Goal: Task Accomplishment & Management: Manage account settings

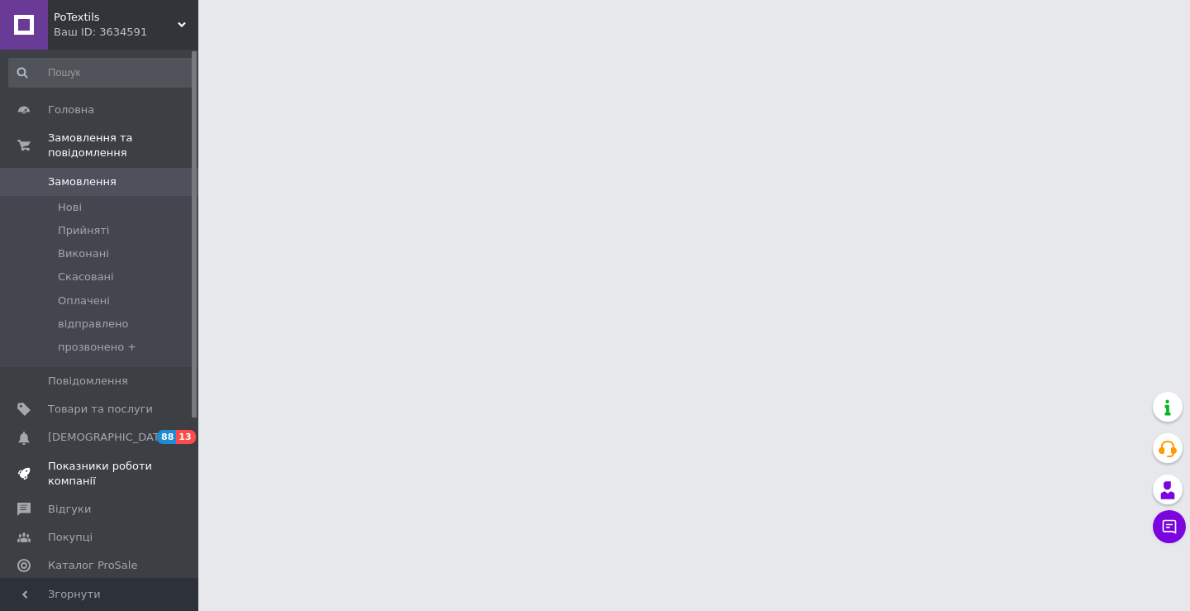
click at [117, 459] on span "Показники роботи компанії" at bounding box center [100, 474] width 105 height 30
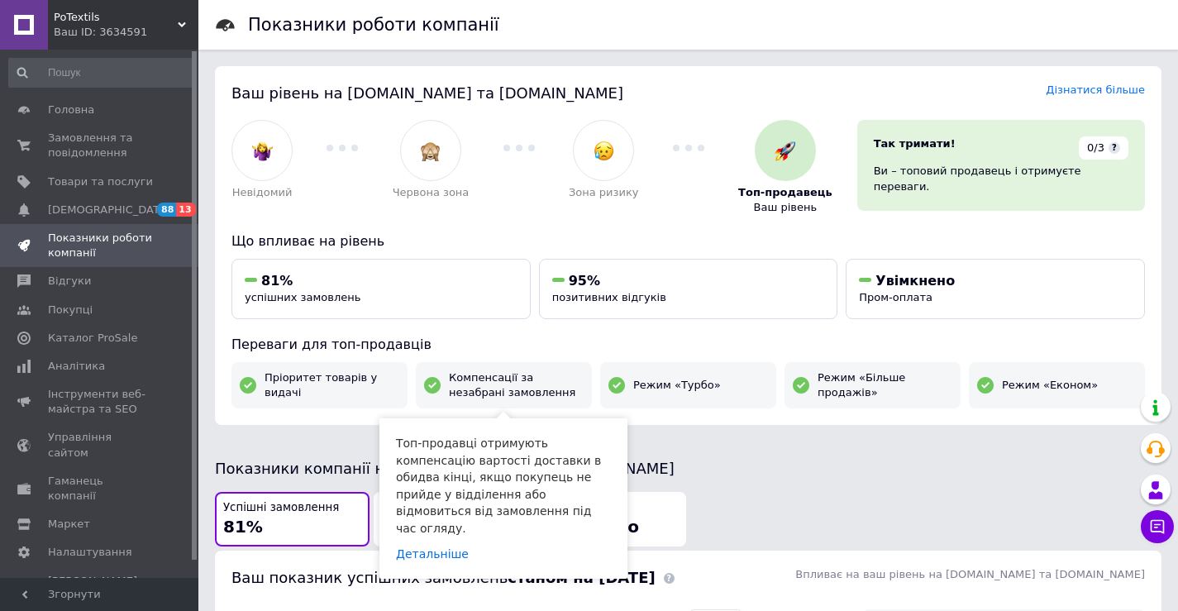
scroll to position [413, 0]
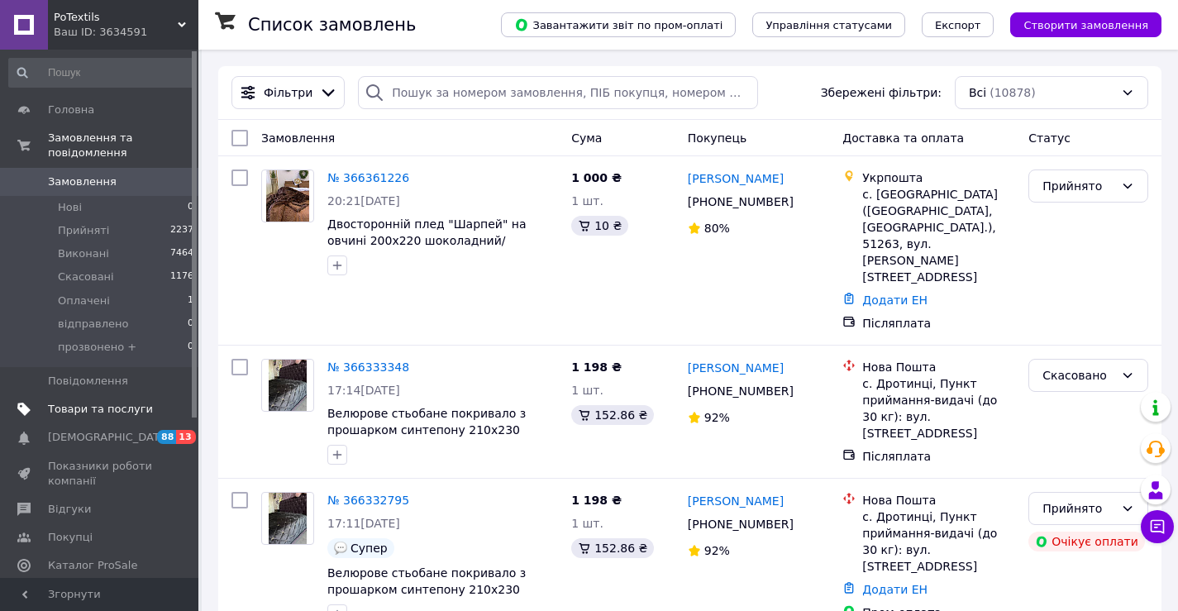
click at [92, 402] on span "Товари та послуги" at bounding box center [100, 409] width 105 height 15
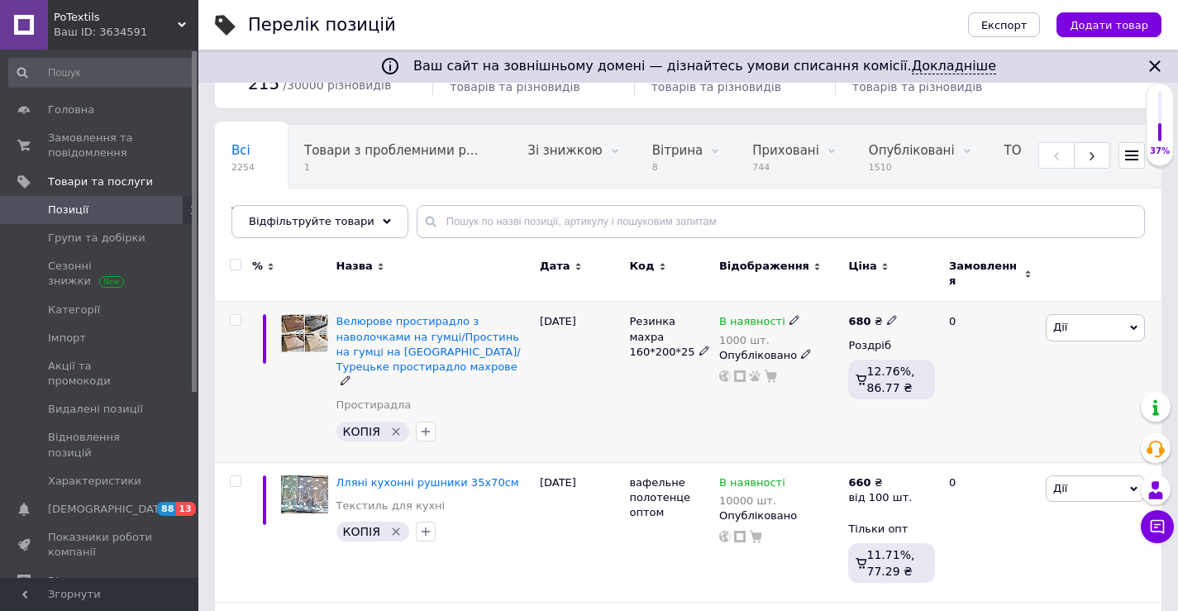
scroll to position [248, 0]
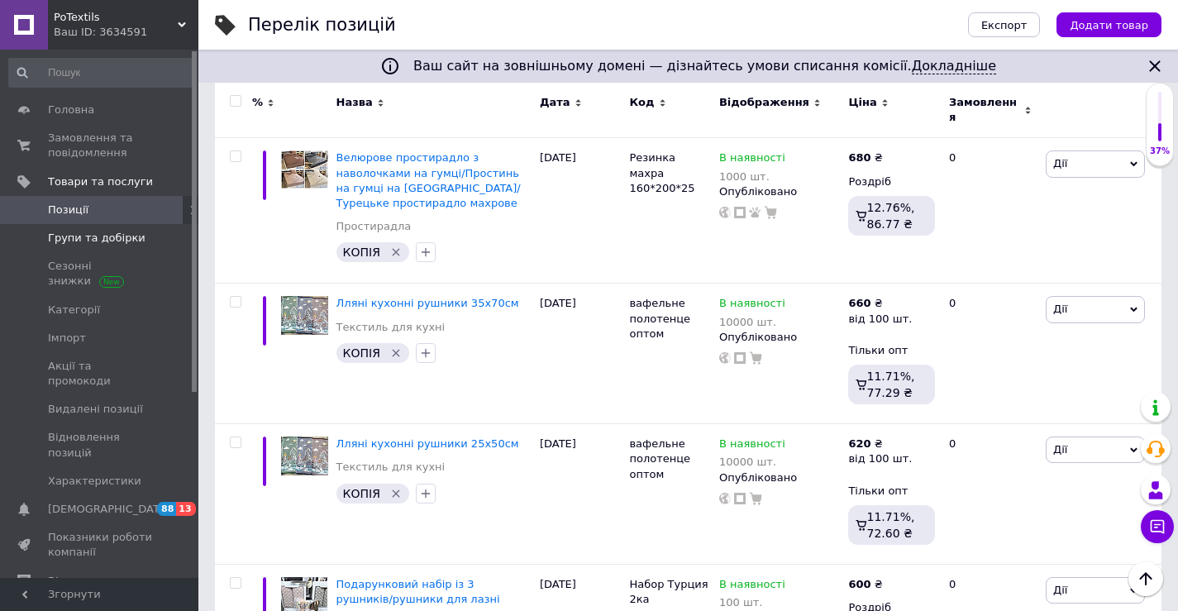
click at [106, 236] on span "Групи та добірки" at bounding box center [97, 238] width 98 height 15
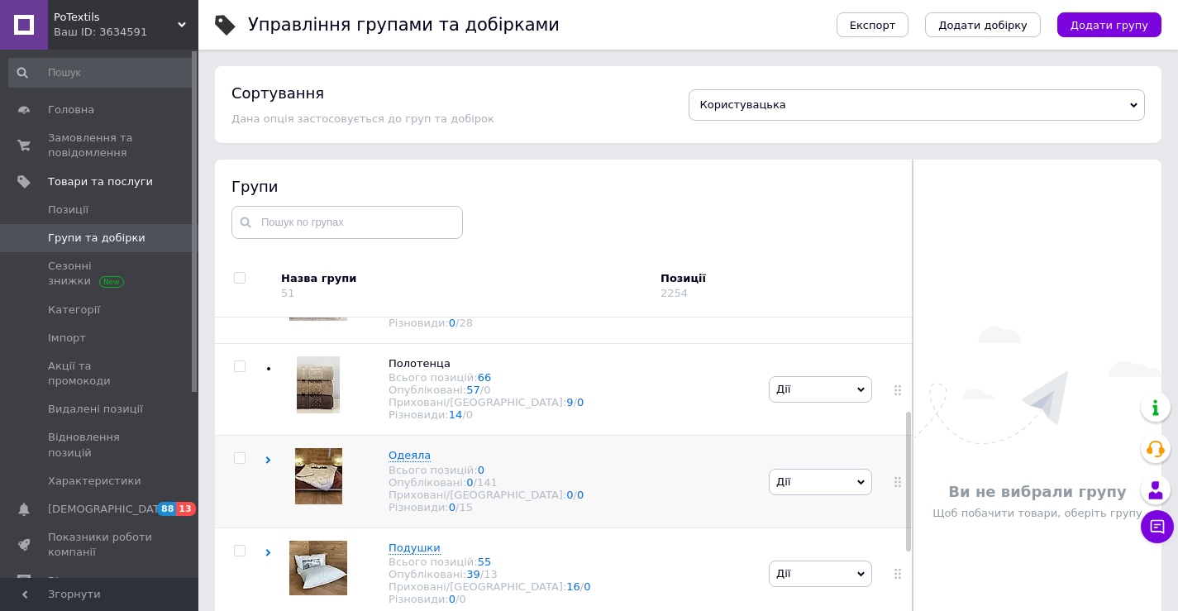
scroll to position [83, 0]
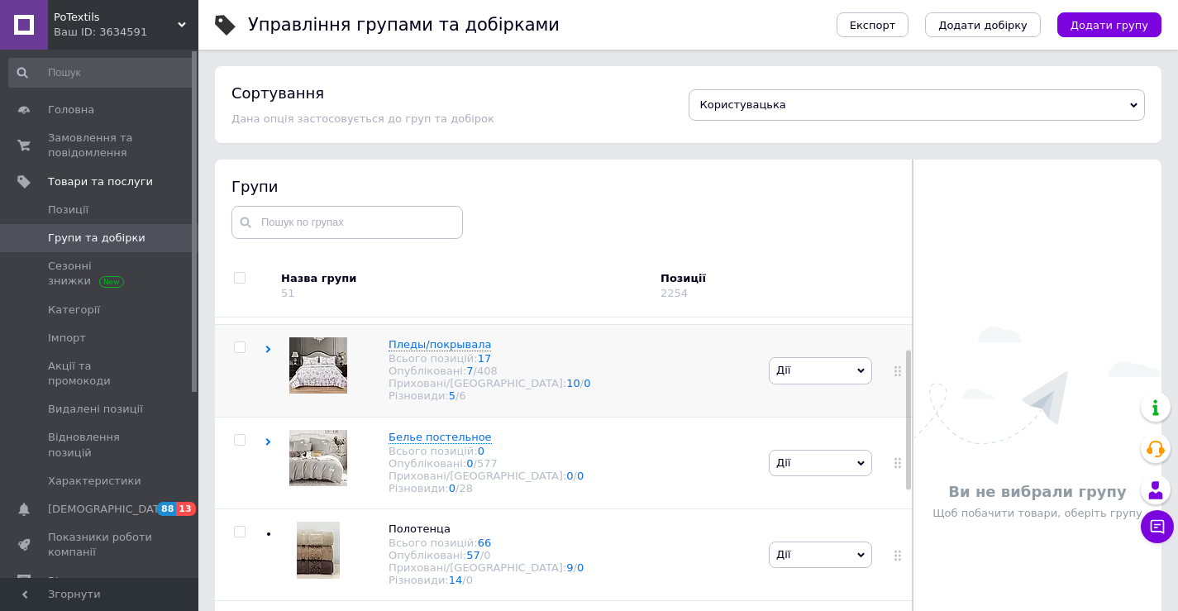
click at [265, 353] on icon at bounding box center [268, 349] width 7 height 7
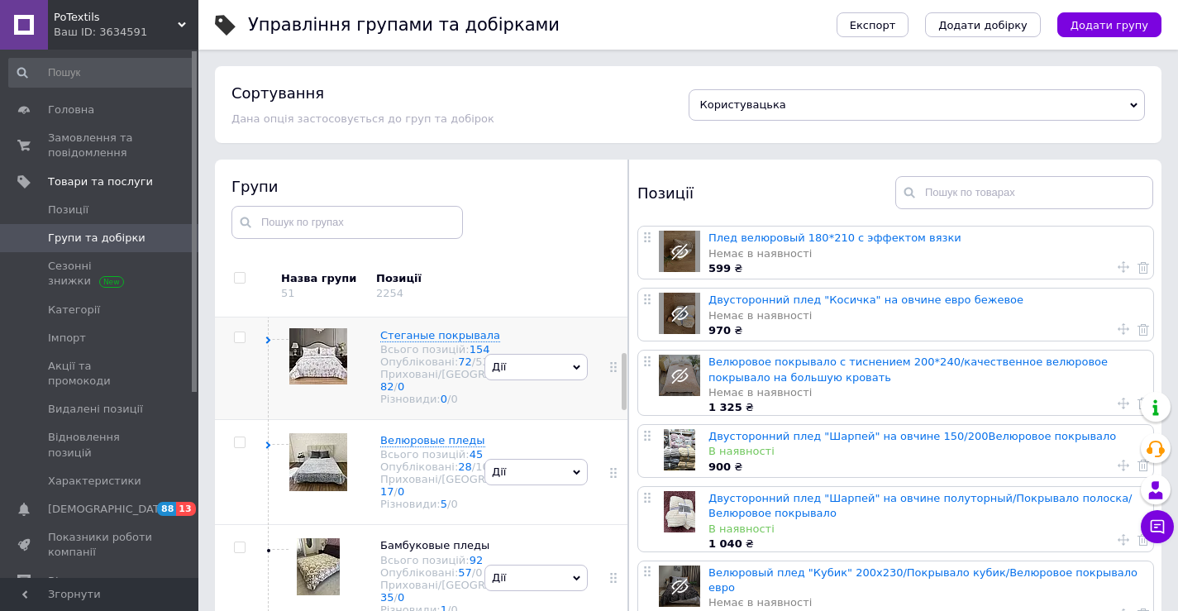
scroll to position [248, 0]
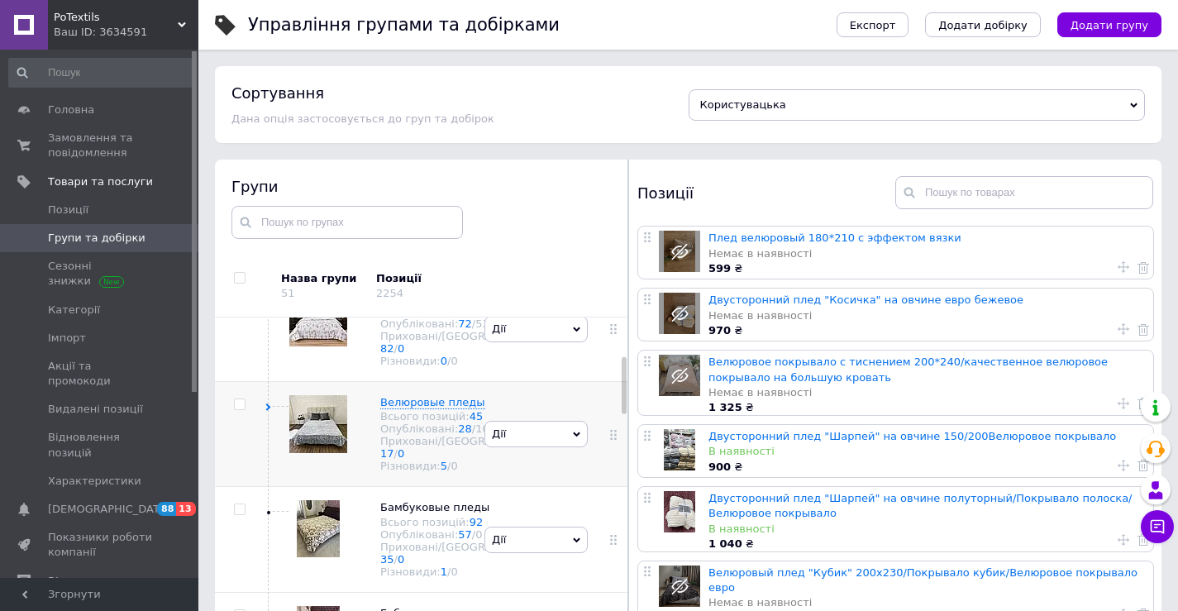
click at [265, 411] on icon at bounding box center [268, 406] width 7 height 7
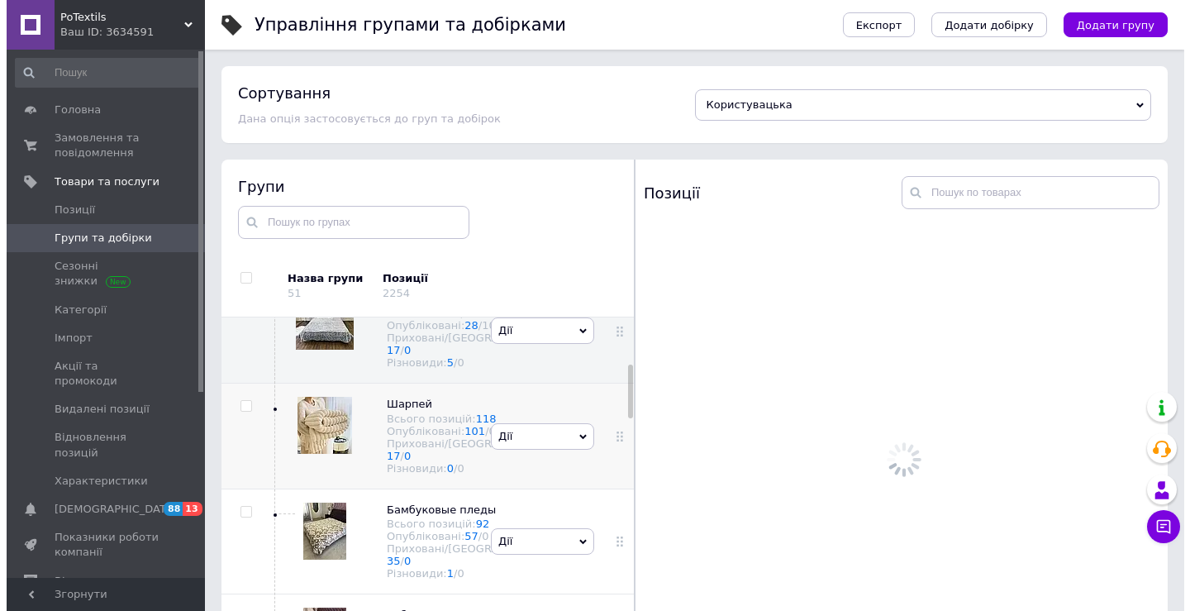
scroll to position [496, 0]
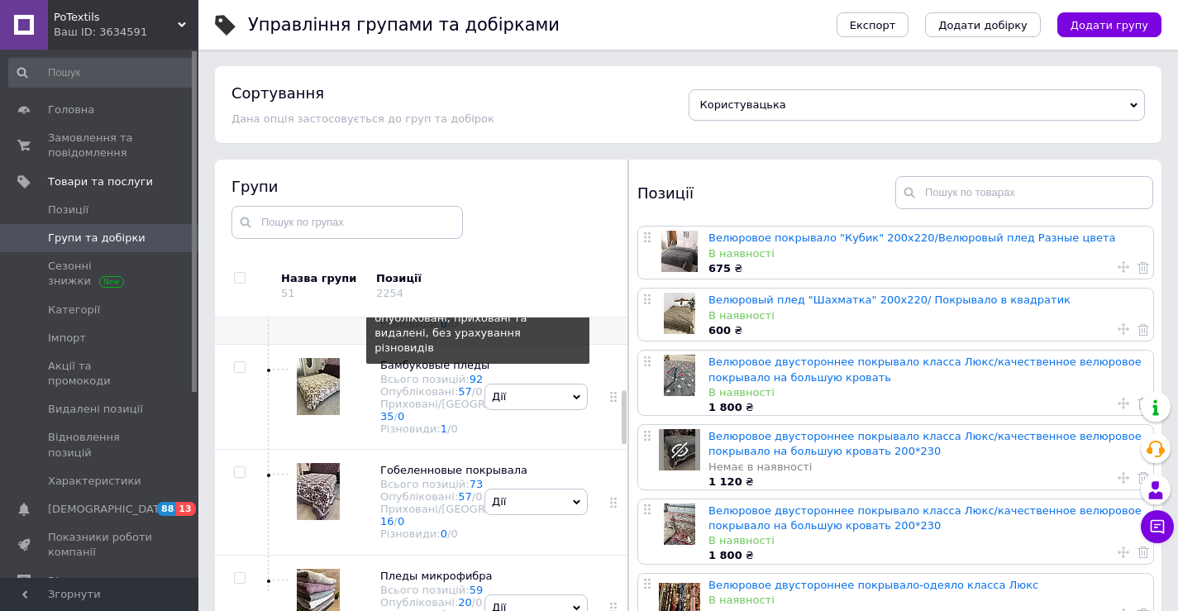
click at [470, 280] on link "118" at bounding box center [480, 274] width 21 height 12
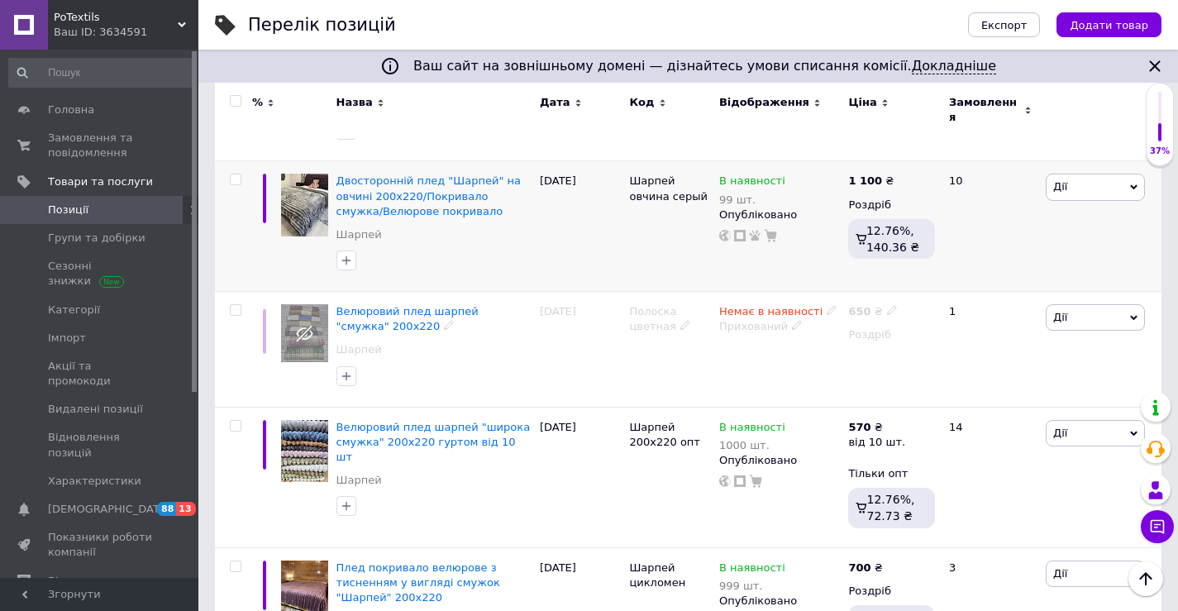
scroll to position [1488, 0]
click at [898, 174] on icon at bounding box center [903, 179] width 10 height 10
type input "1150"
click at [594, 174] on div "[DATE]" at bounding box center [581, 225] width 90 height 131
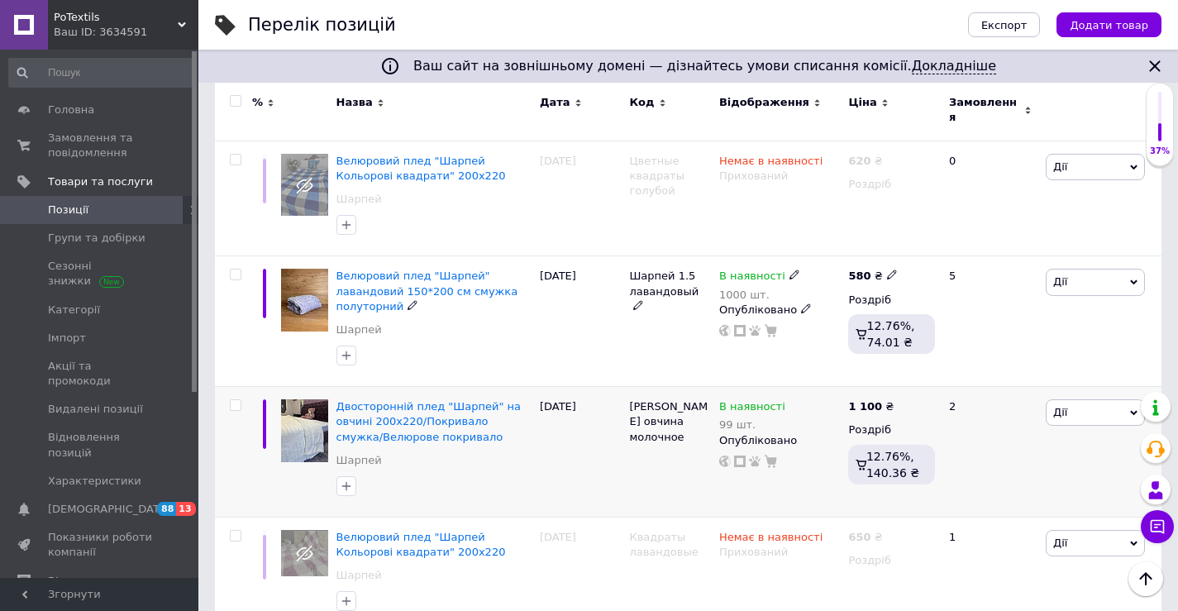
scroll to position [4133, 0]
click at [898, 399] on icon at bounding box center [903, 404] width 10 height 10
type input "1150"
click at [527, 472] on div at bounding box center [434, 485] width 202 height 26
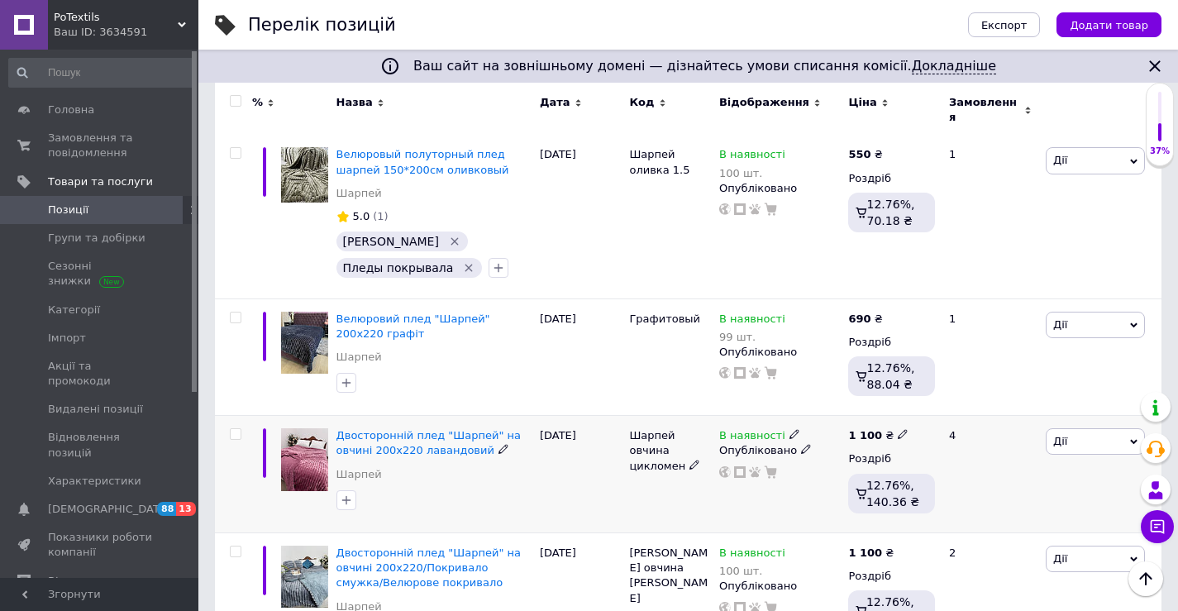
scroll to position [9507, 0]
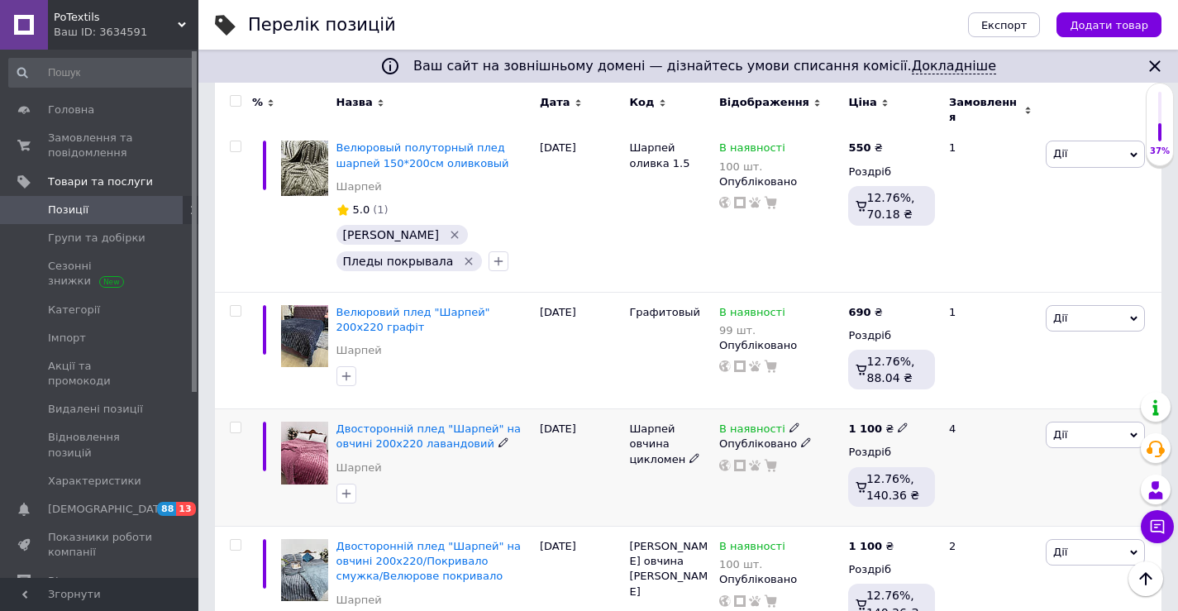
click at [898, 422] on icon at bounding box center [903, 427] width 10 height 10
type input "1150"
click at [583, 409] on div "[DATE]" at bounding box center [581, 467] width 90 height 117
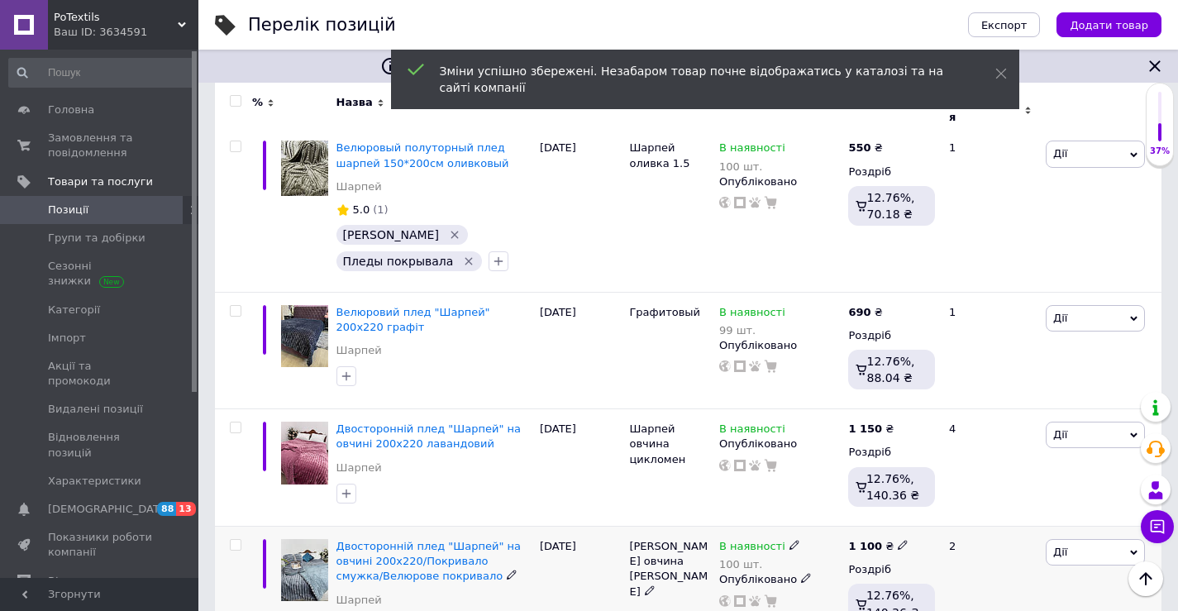
click at [898, 540] on icon at bounding box center [903, 545] width 10 height 10
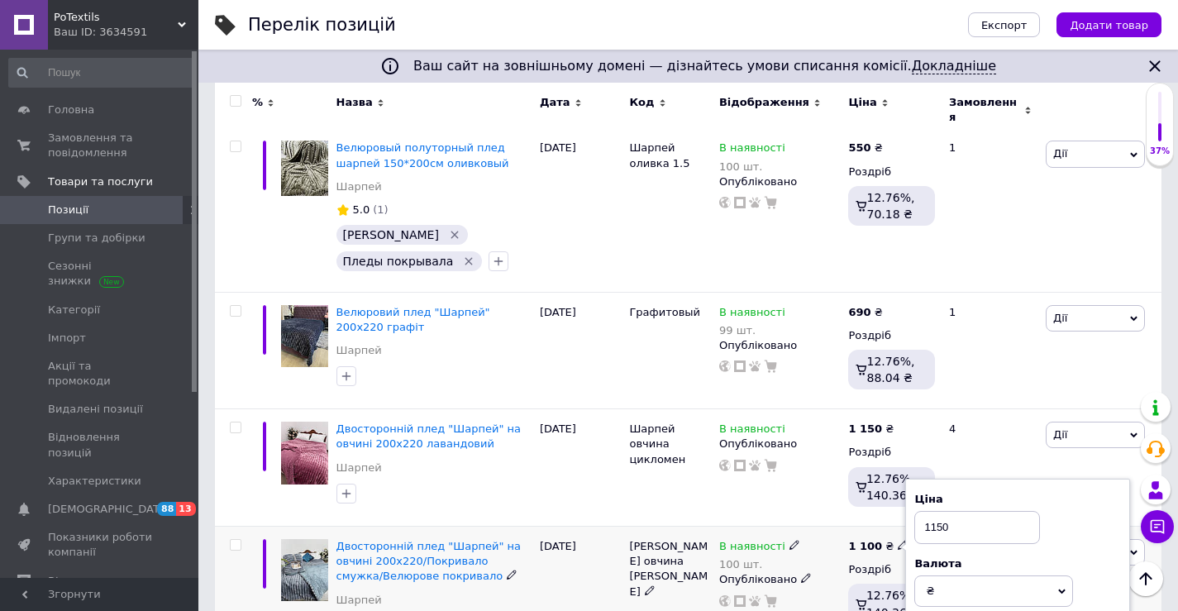
type input "1150"
click at [647, 527] on div "[PERSON_NAME] овчина [PERSON_NAME]" at bounding box center [670, 592] width 90 height 131
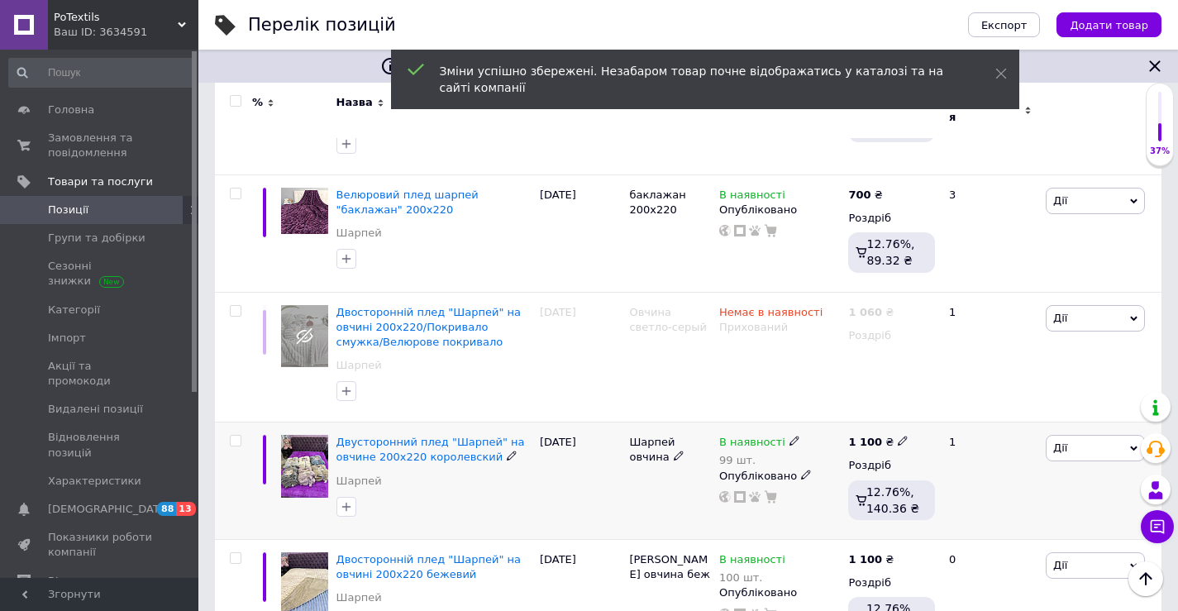
scroll to position [10003, 0]
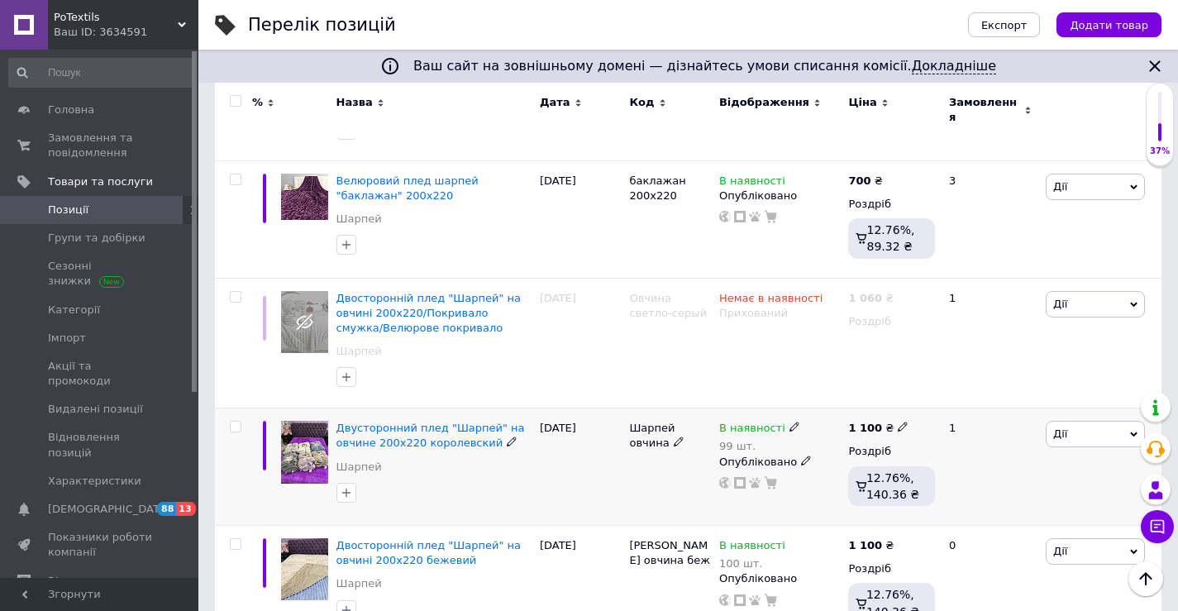
click at [898, 422] on icon at bounding box center [903, 427] width 10 height 10
type input "1150"
click at [684, 408] on div "Шарпей овчина" at bounding box center [670, 466] width 90 height 117
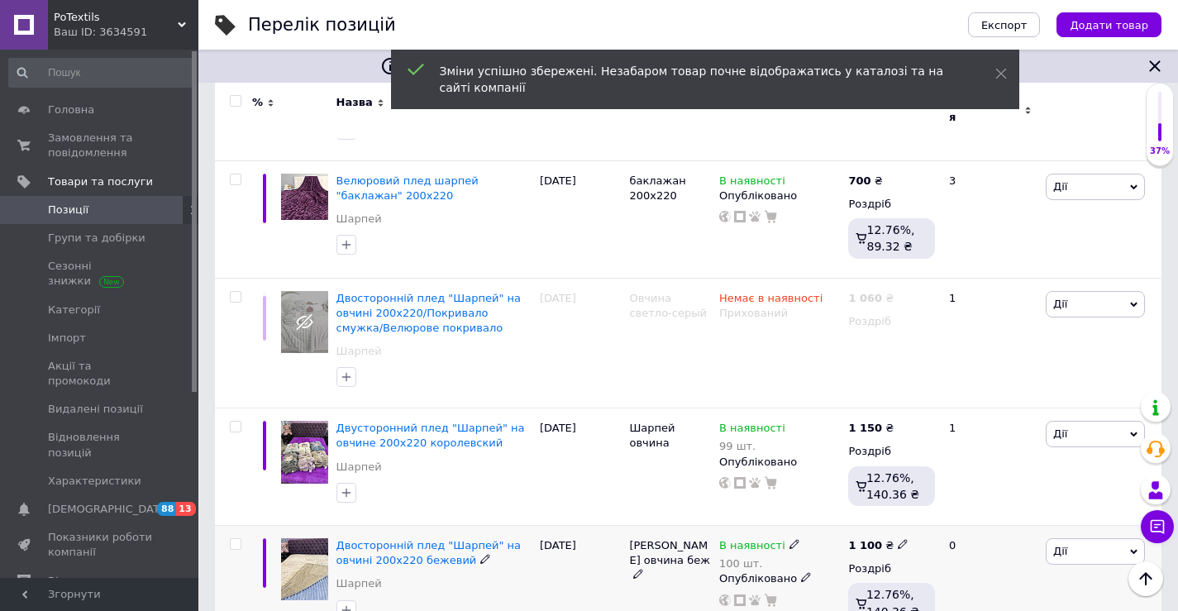
click at [898, 539] on icon at bounding box center [903, 544] width 10 height 10
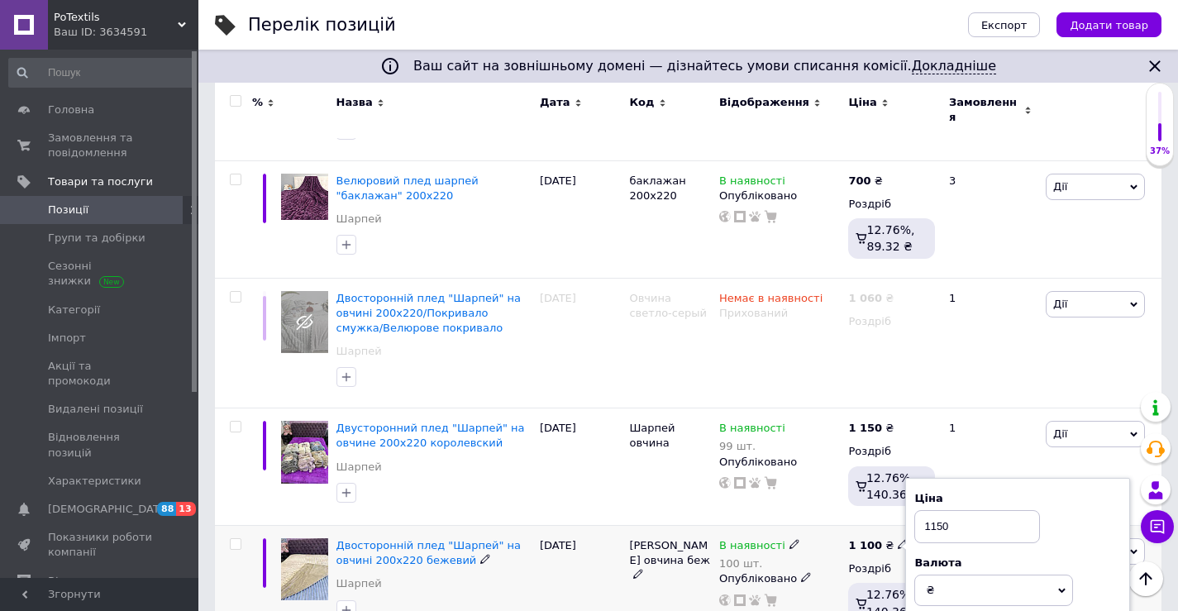
type input "1150"
click at [587, 526] on div "[DATE]" at bounding box center [581, 584] width 90 height 117
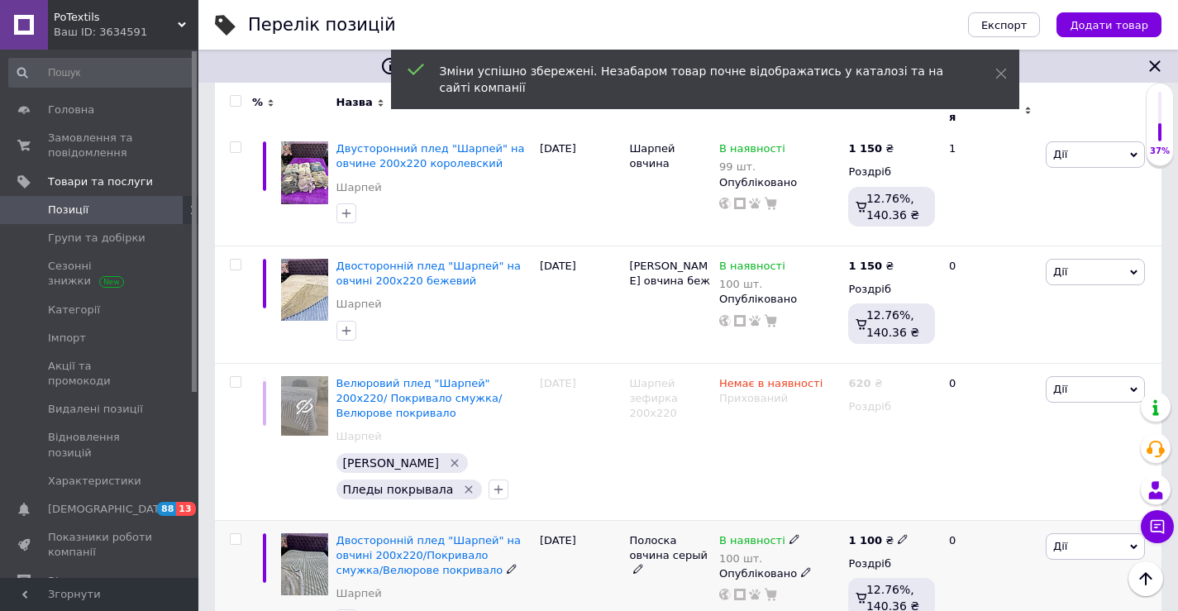
scroll to position [10334, 0]
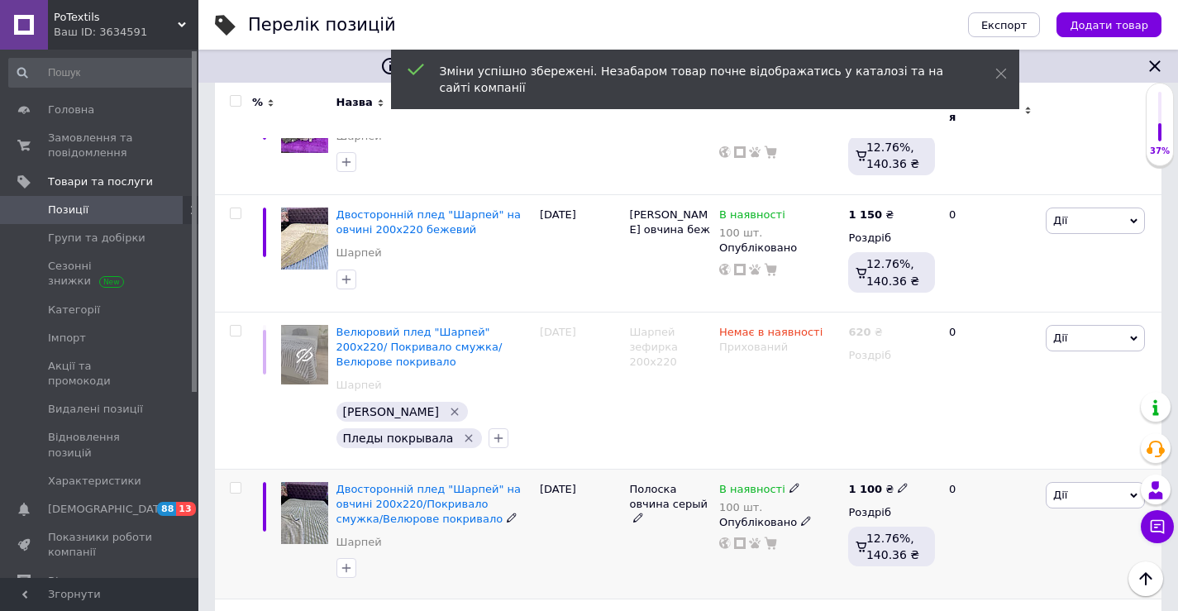
click at [898, 483] on icon at bounding box center [903, 488] width 10 height 10
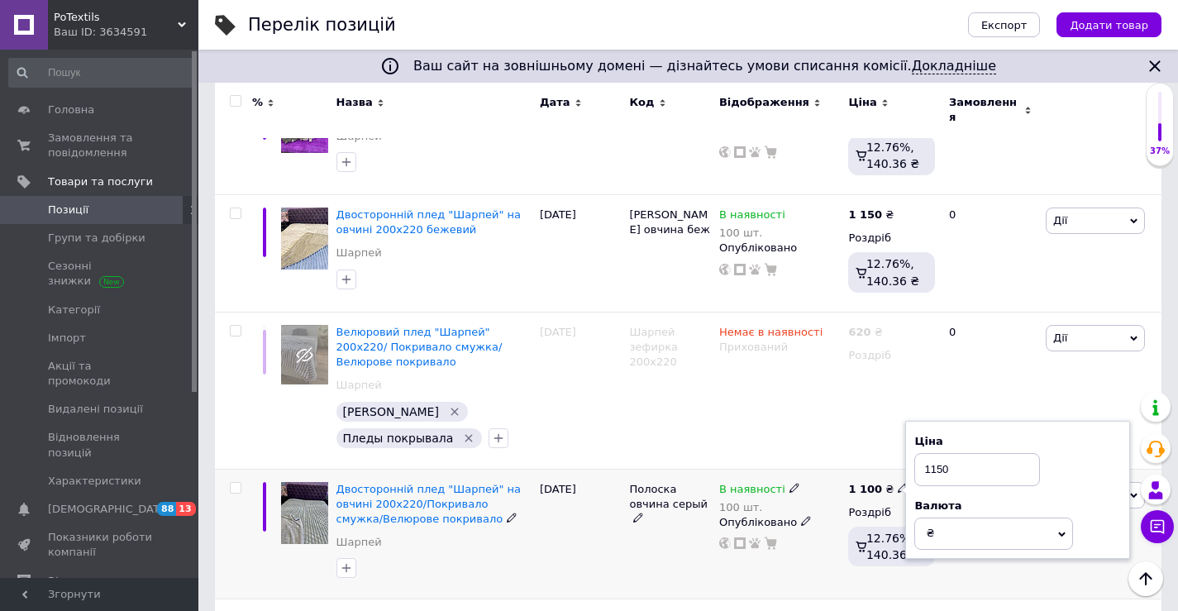
type input "1150"
click at [484, 469] on div "Двосторонній плед "Шарпей" на овчині 200х220/Покривало смужка/Велюрове покривал…" at bounding box center [433, 534] width 203 height 131
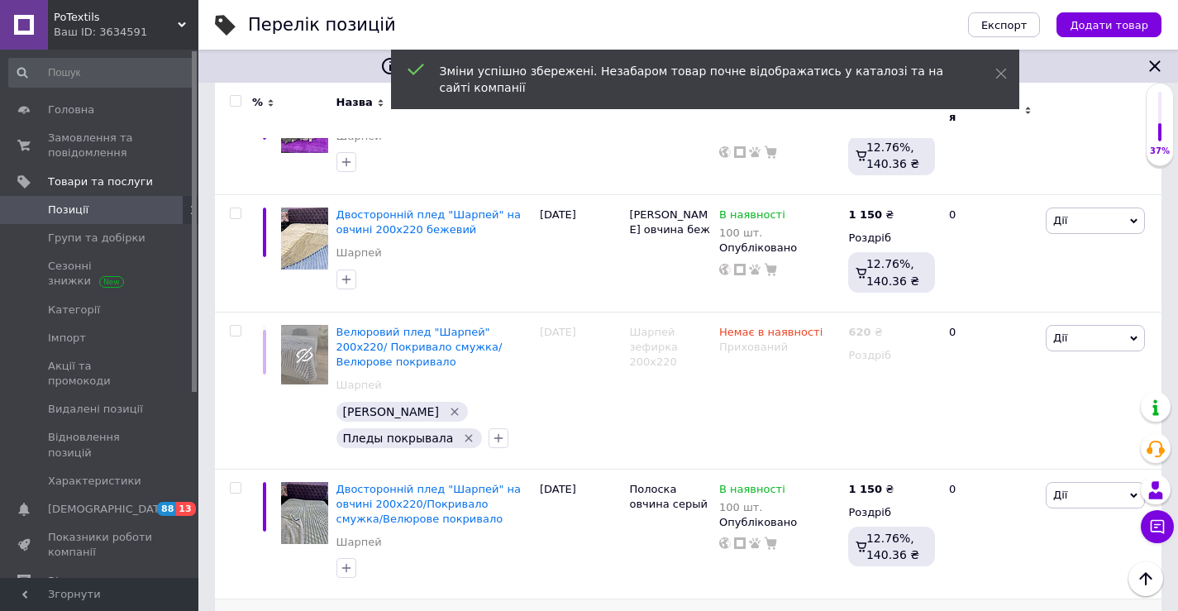
click at [898, 610] on icon at bounding box center [903, 618] width 10 height 10
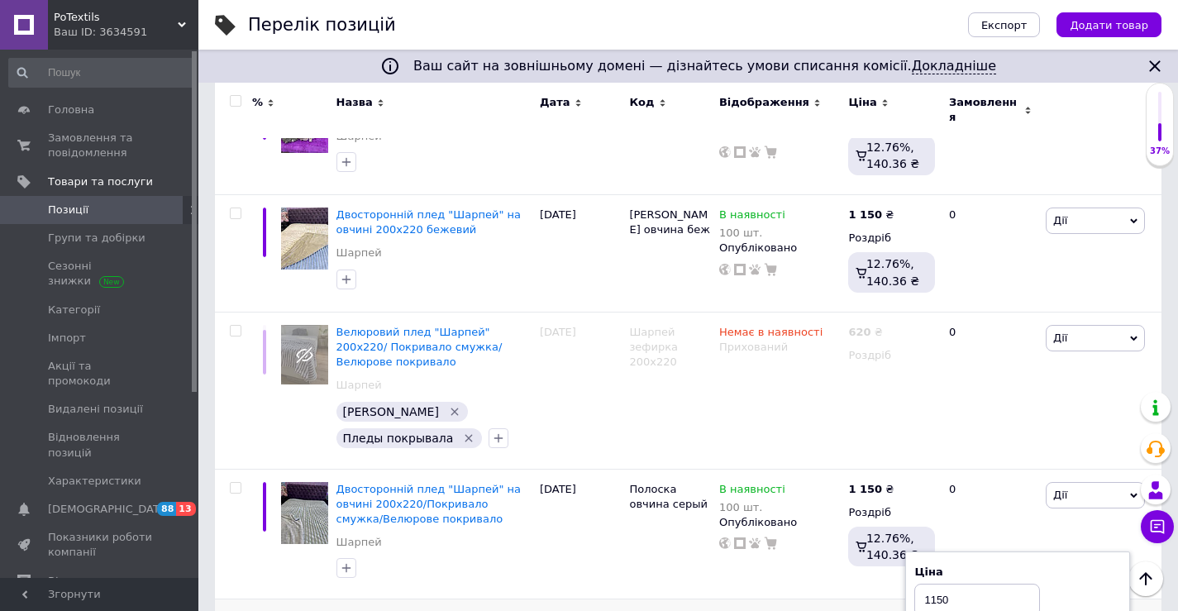
type input "1150"
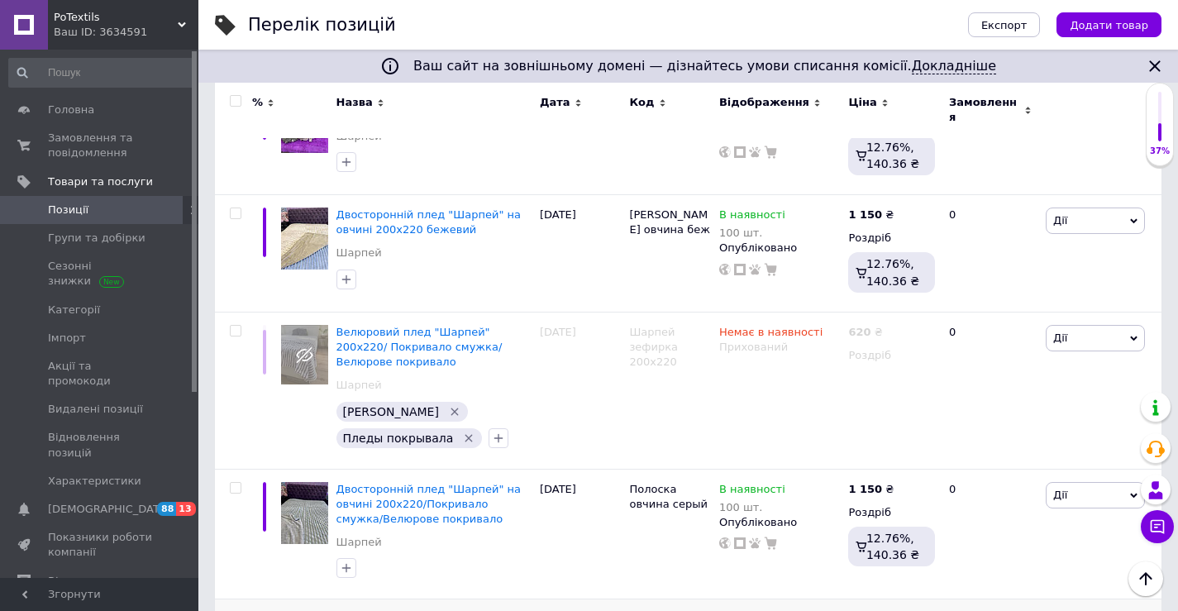
type input "1150"
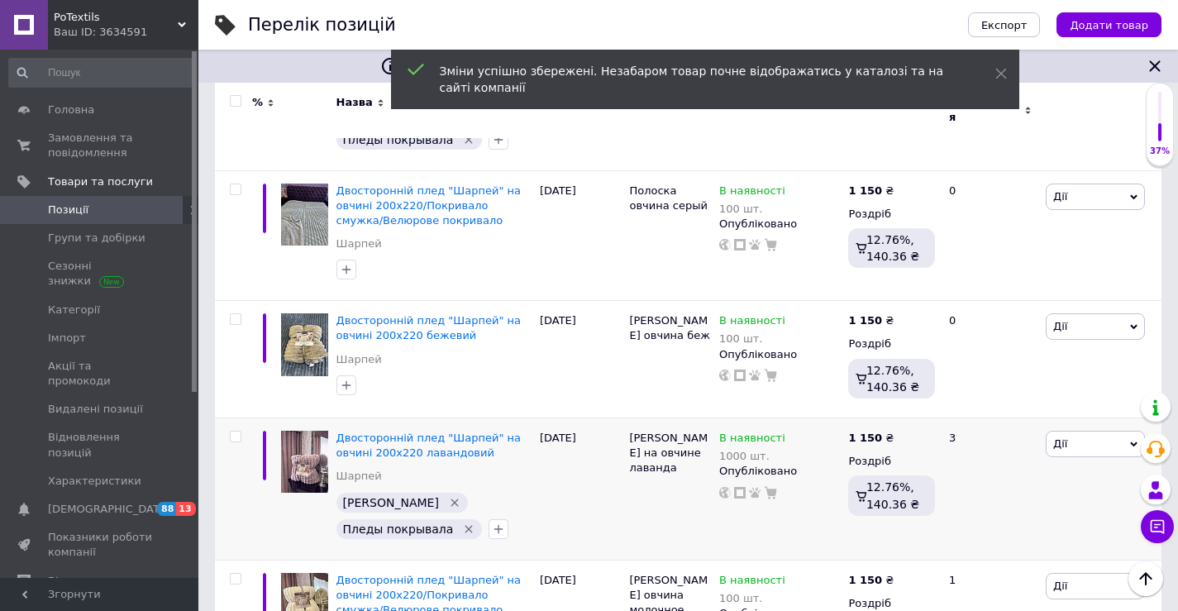
scroll to position [10747, 0]
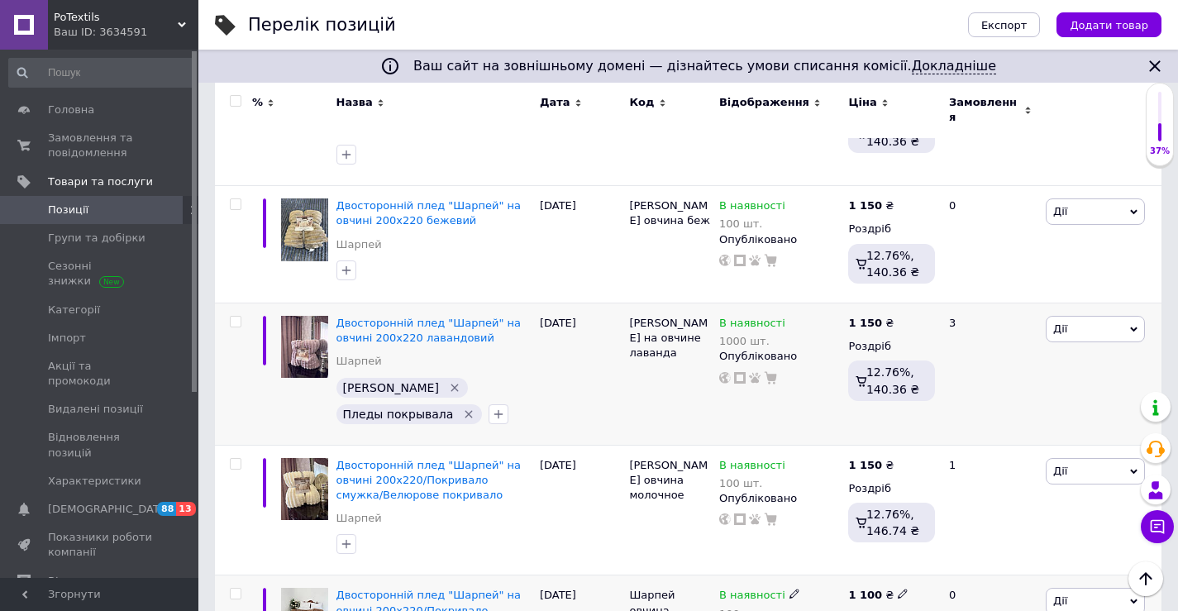
click at [898, 589] on icon at bounding box center [903, 594] width 10 height 10
type input "1150"
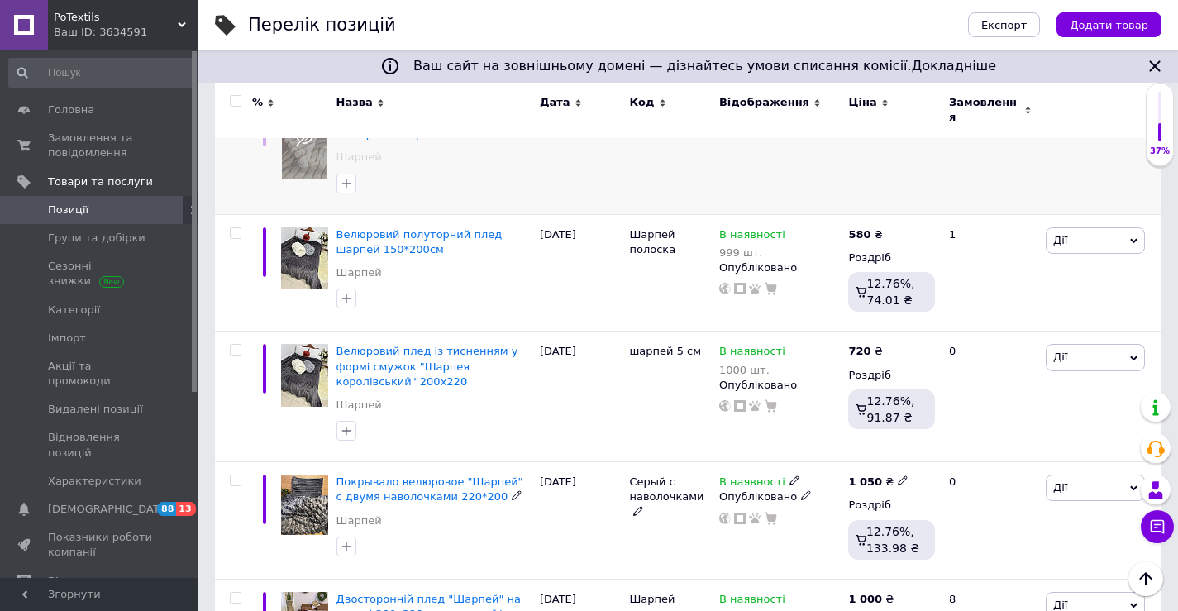
scroll to position [12400, 0]
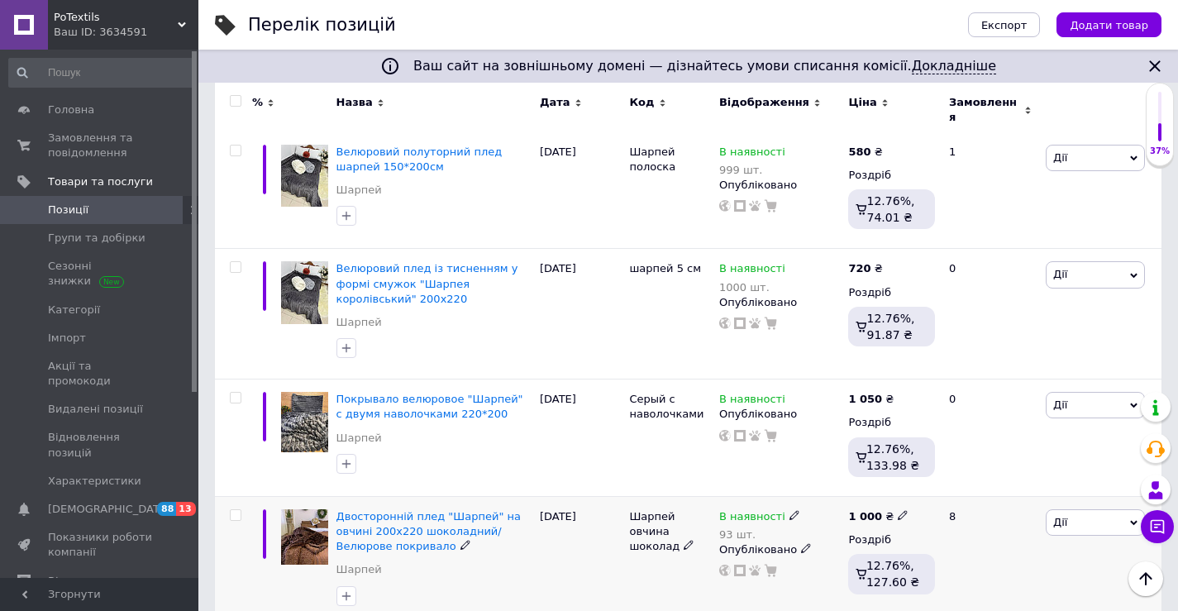
click at [898, 511] on use at bounding box center [902, 515] width 9 height 9
type input "1150"
click at [584, 496] on div "[DATE]" at bounding box center [581, 561] width 90 height 131
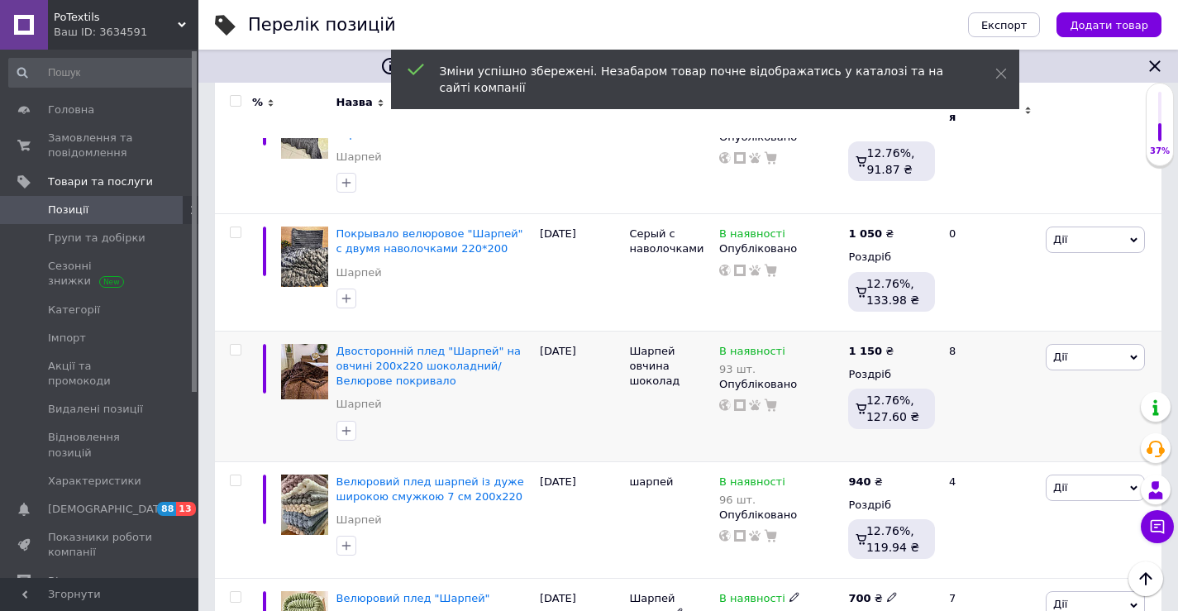
scroll to position [12643, 0]
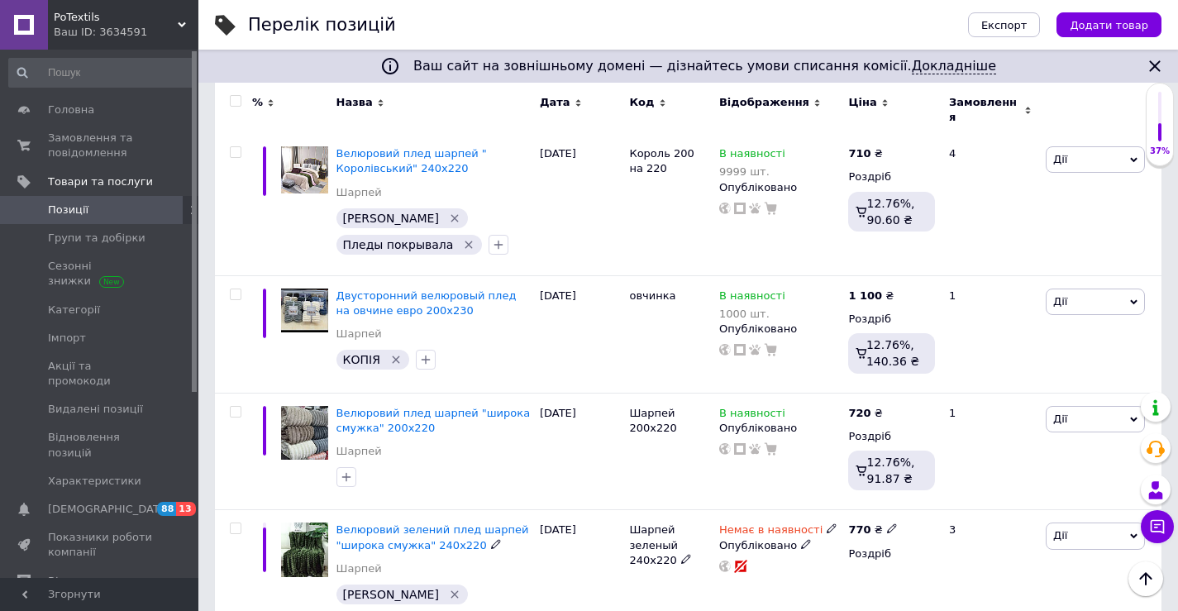
scroll to position [1212, 0]
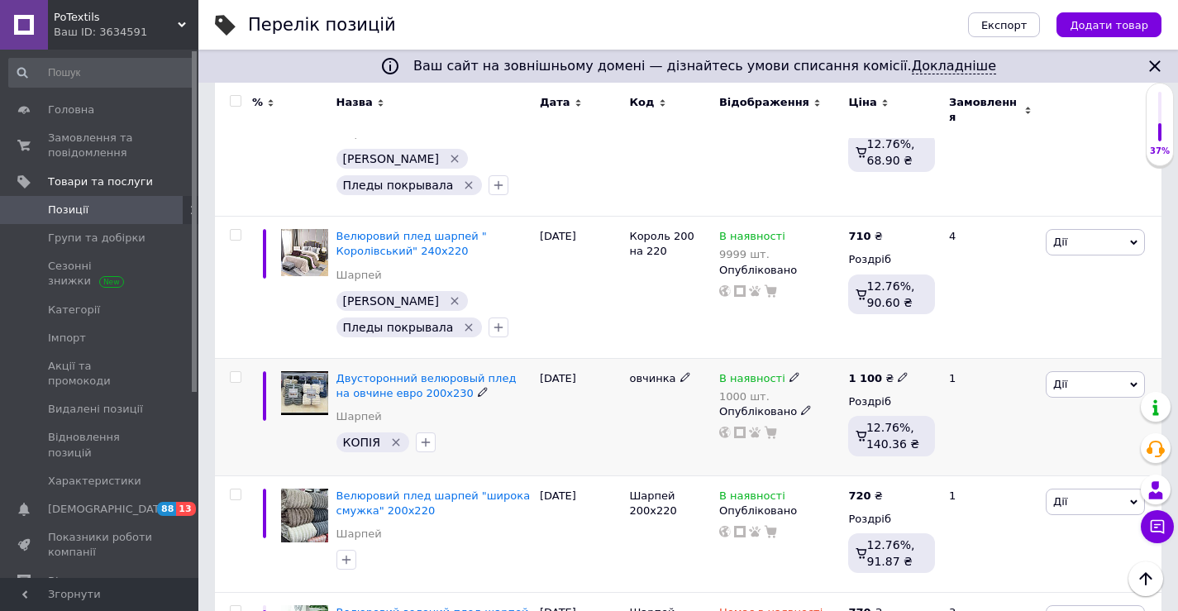
click at [898, 372] on icon at bounding box center [903, 377] width 10 height 10
type input "1150"
click at [614, 419] on div "[DATE]" at bounding box center [581, 416] width 90 height 117
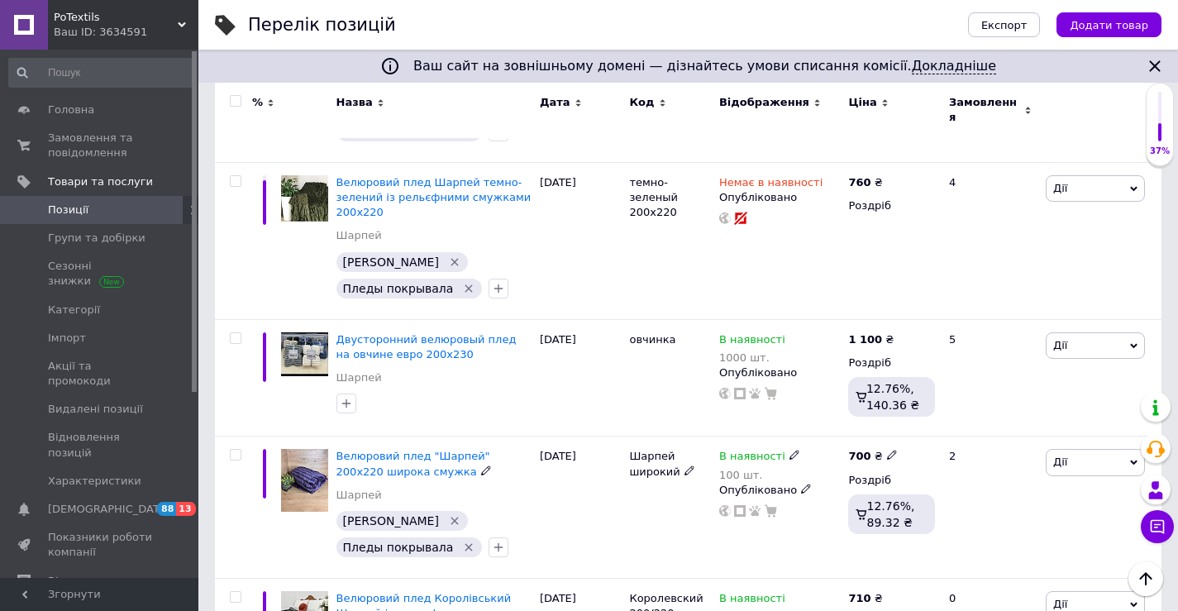
scroll to position [551, 0]
click at [898, 334] on icon at bounding box center [903, 339] width 10 height 10
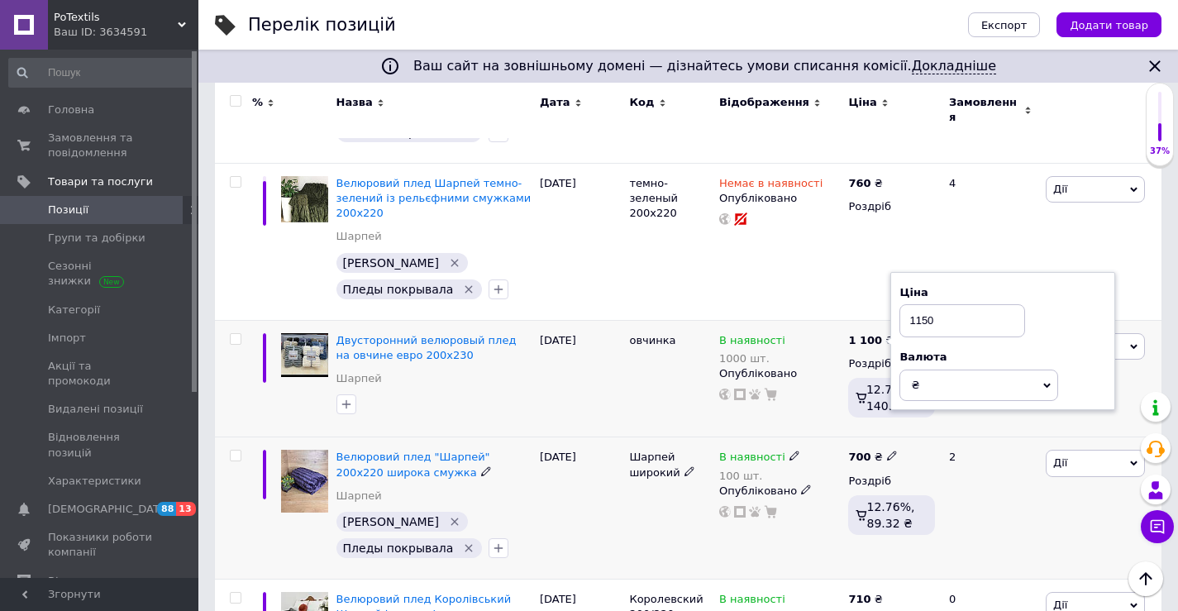
type input "1150"
click at [637, 499] on div "Шарпей широкий" at bounding box center [670, 508] width 90 height 142
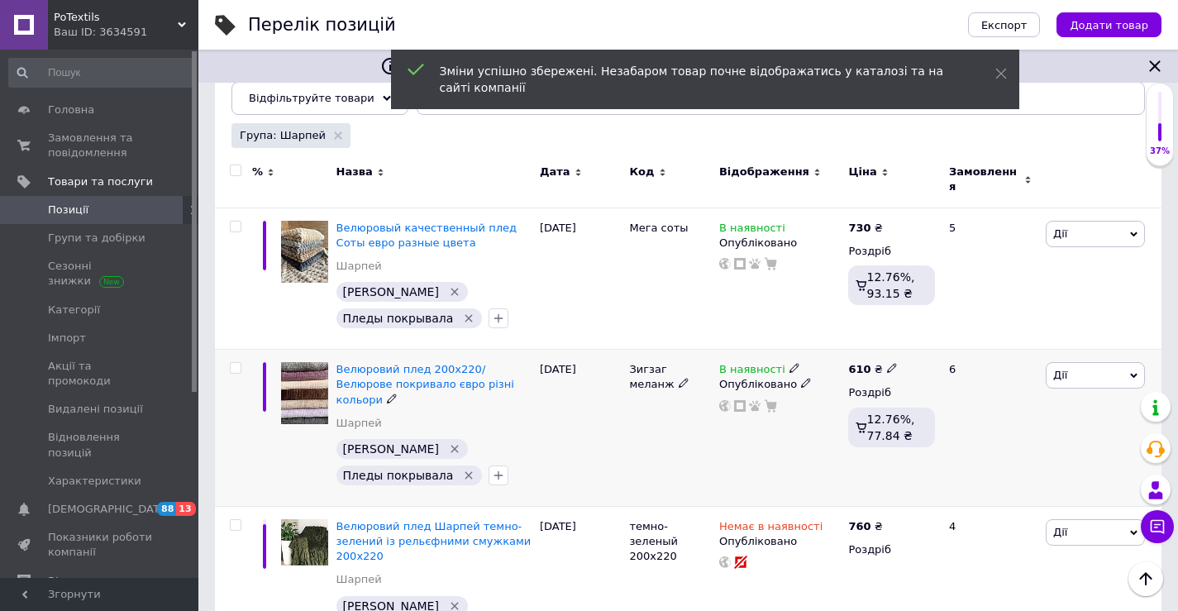
scroll to position [248, 0]
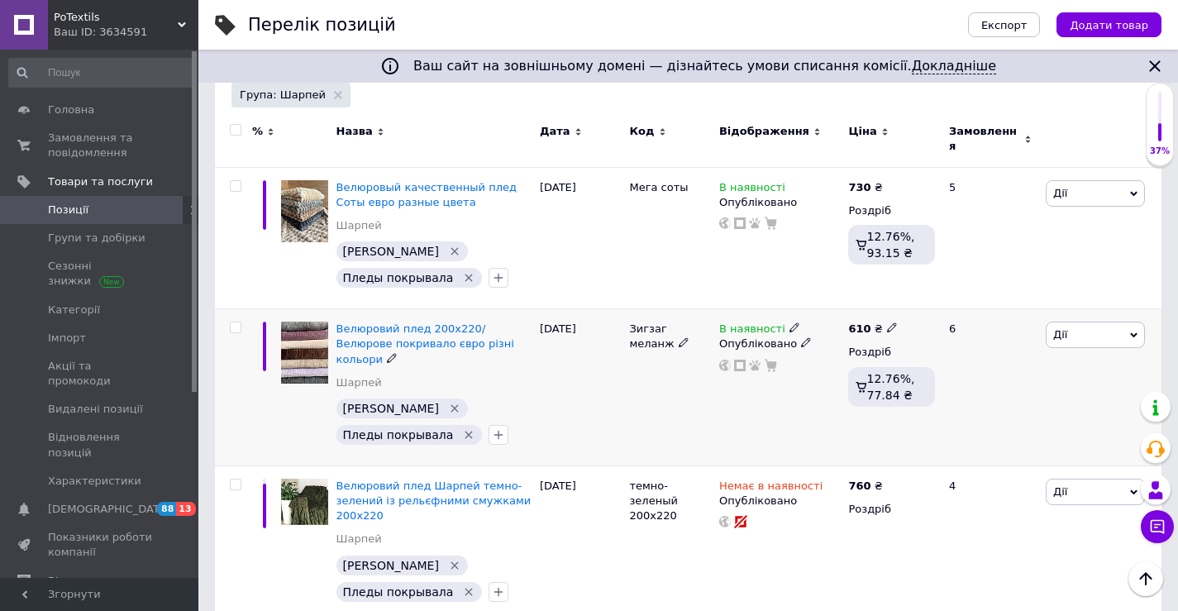
click at [789, 322] on icon at bounding box center [794, 327] width 10 height 10
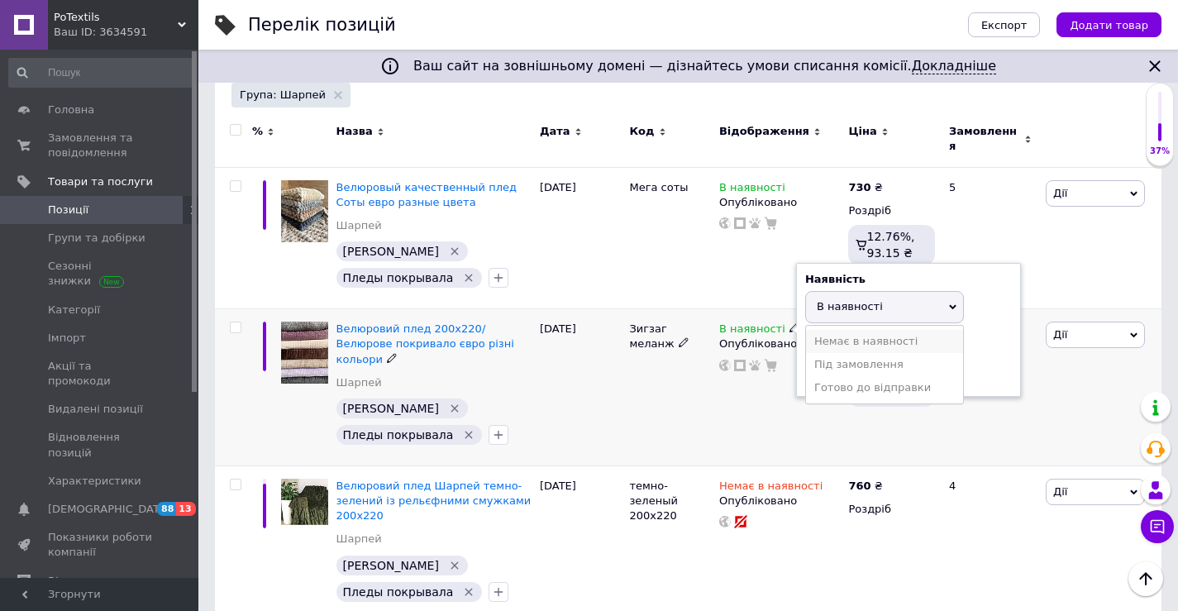
click at [866, 332] on li "Немає в наявності" at bounding box center [884, 341] width 157 height 23
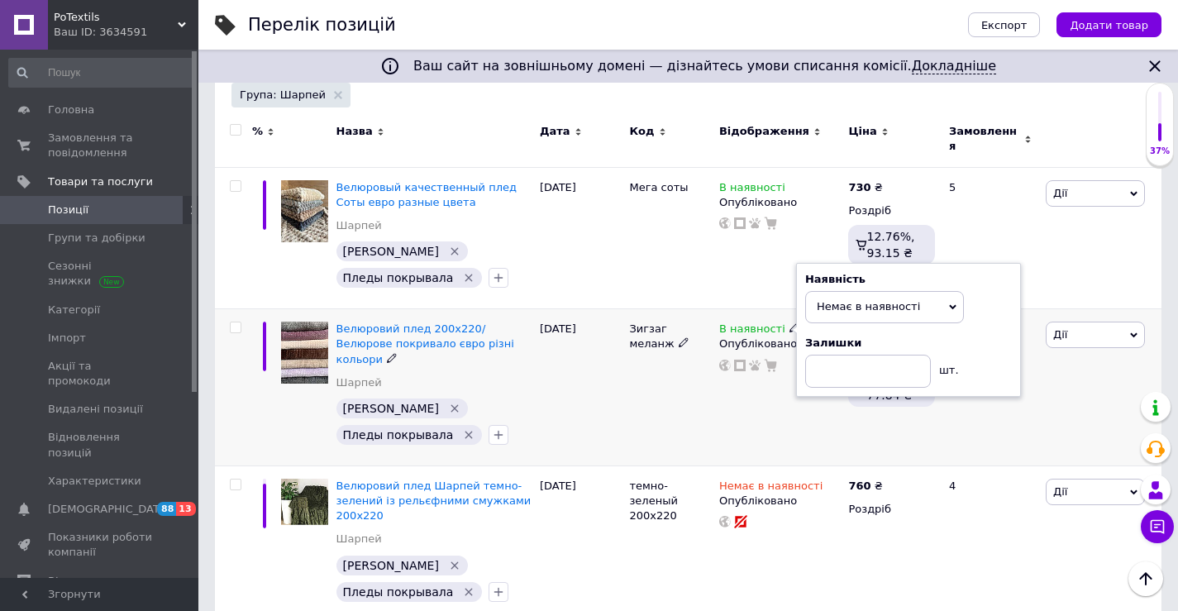
drag, startPoint x: 718, startPoint y: 383, endPoint x: 683, endPoint y: 398, distance: 38.9
click at [717, 383] on div "В наявності Наявність Немає в наявності В наявності Під замовлення Готово до ві…" at bounding box center [779, 387] width 129 height 157
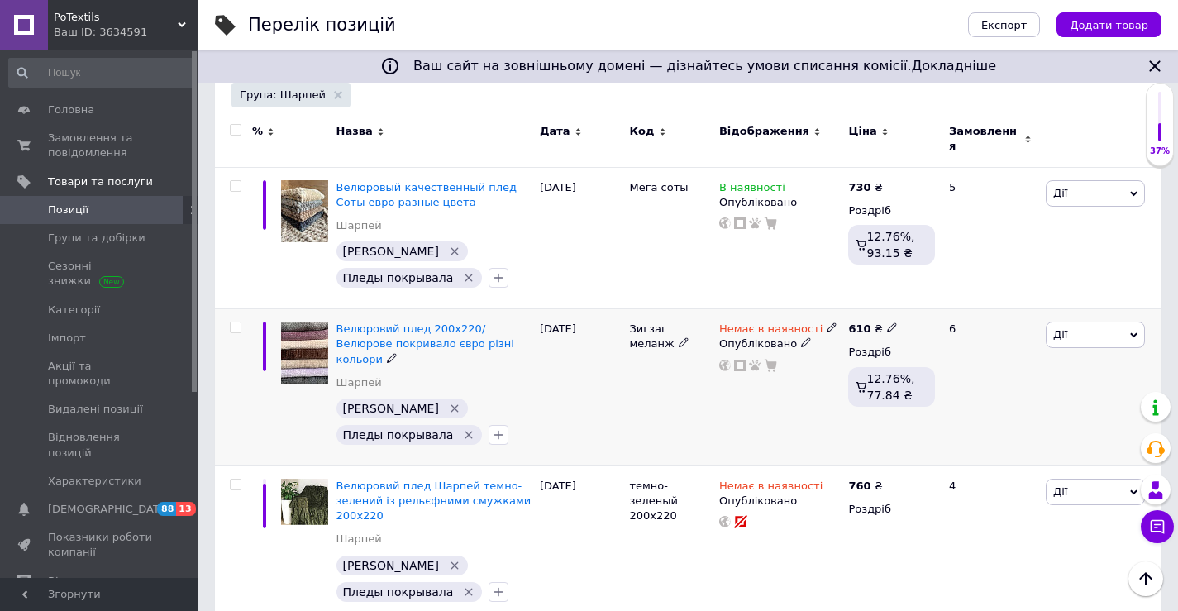
click at [664, 404] on div "Зигзаг меланж" at bounding box center [670, 387] width 90 height 157
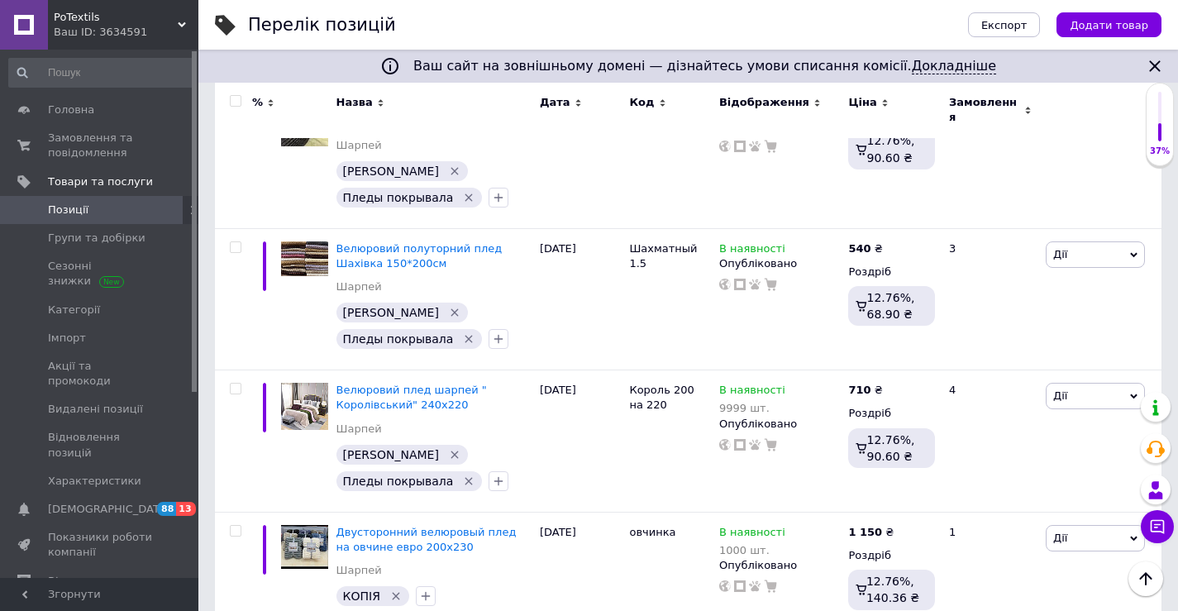
scroll to position [1075, 0]
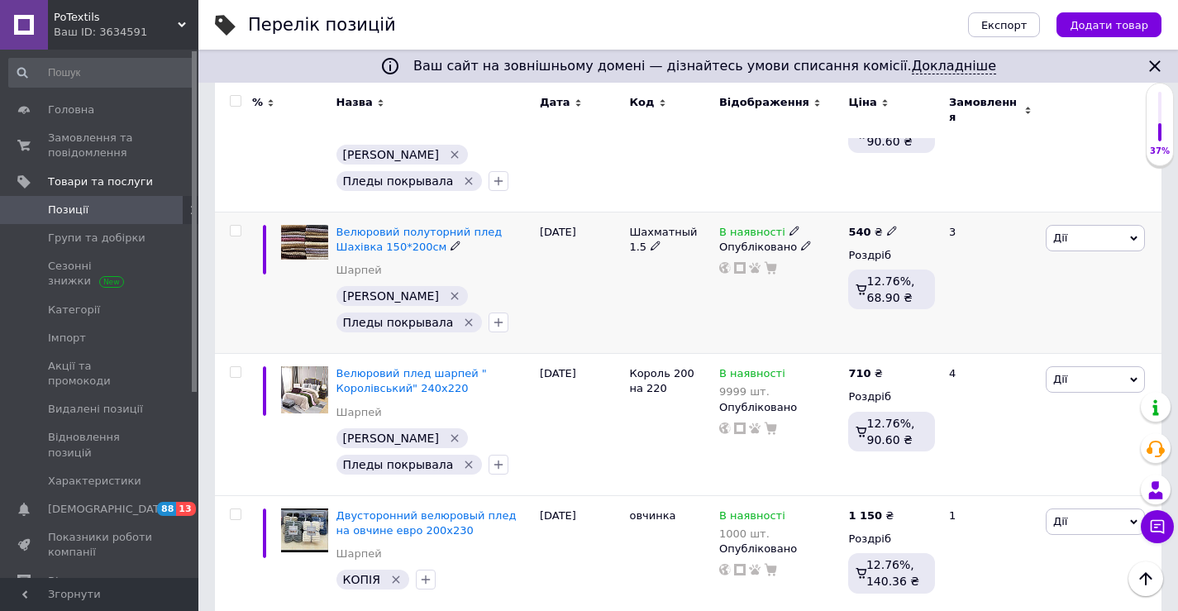
click at [789, 226] on icon at bounding box center [794, 231] width 10 height 10
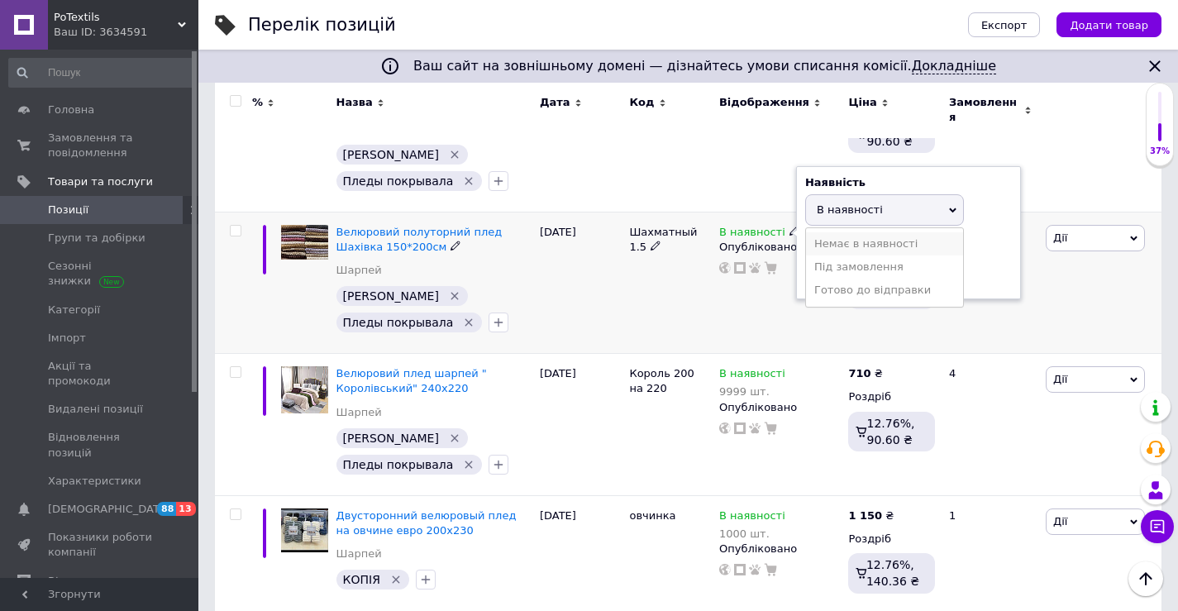
click at [858, 232] on li "Немає в наявності" at bounding box center [884, 243] width 157 height 23
click at [722, 286] on div "В наявності Наявність Немає в наявності В наявності Під замовлення Готово до ві…" at bounding box center [779, 283] width 129 height 142
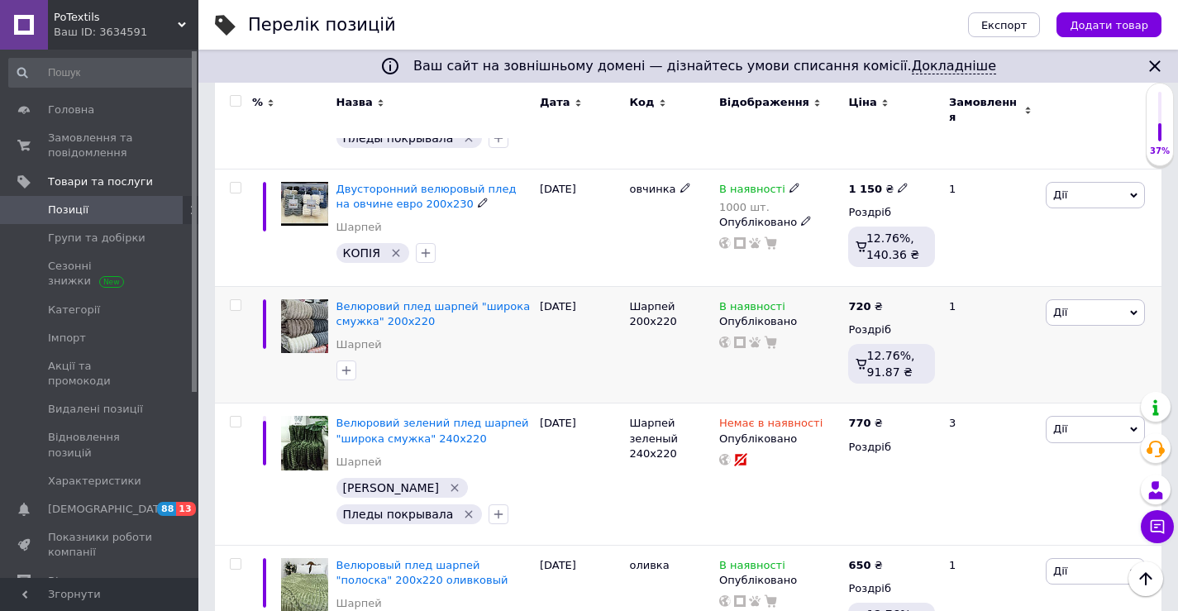
scroll to position [1405, 0]
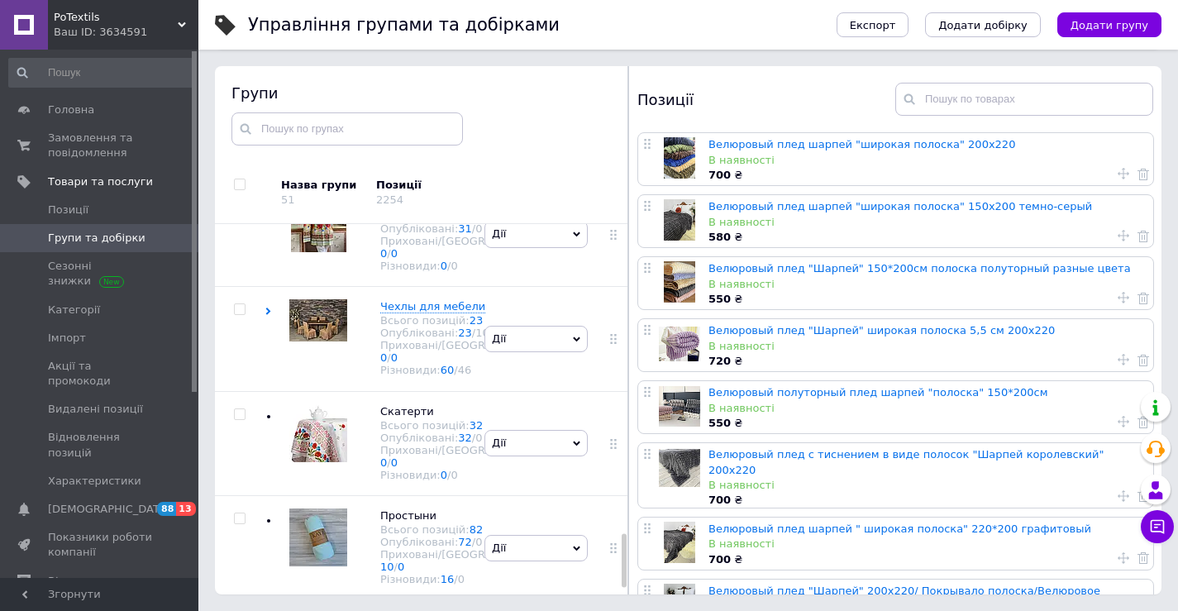
scroll to position [2177, 0]
